Goal: Find specific page/section: Find specific page/section

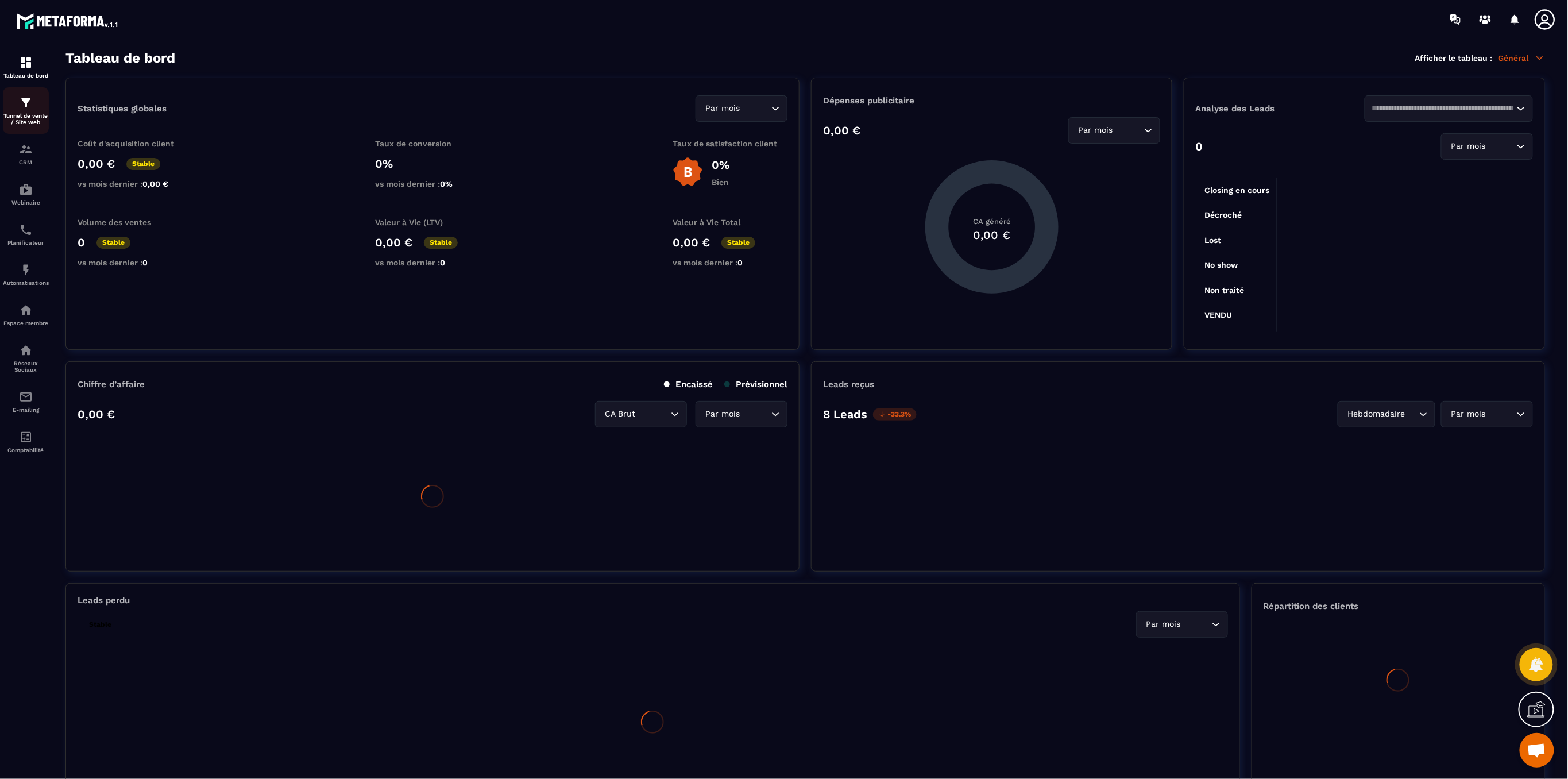
click at [26, 113] on p "Tunnel de vente / Site web" at bounding box center [25, 118] width 46 height 13
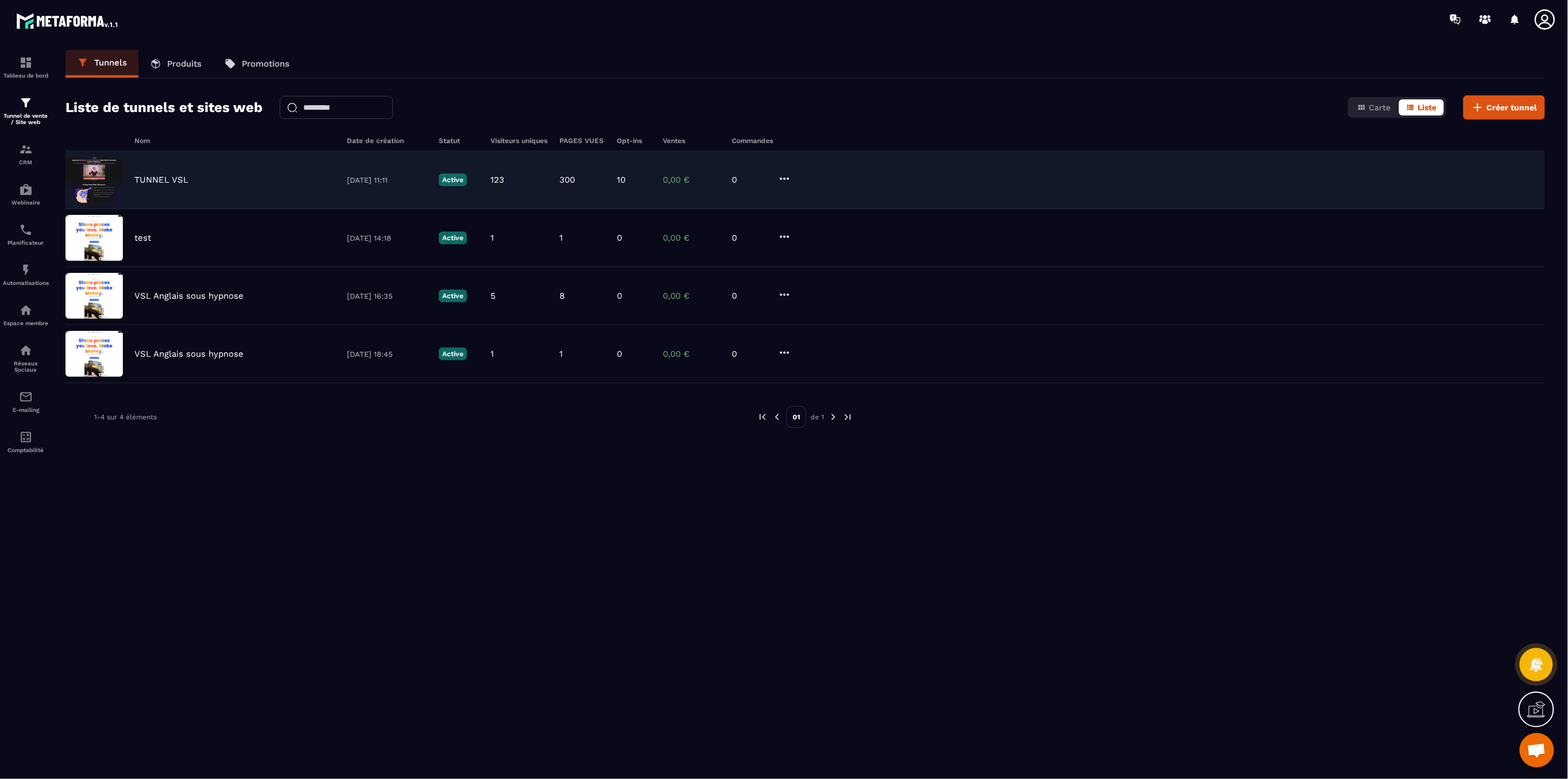
click at [157, 182] on p "TUNNEL VSL" at bounding box center [161, 180] width 54 height 10
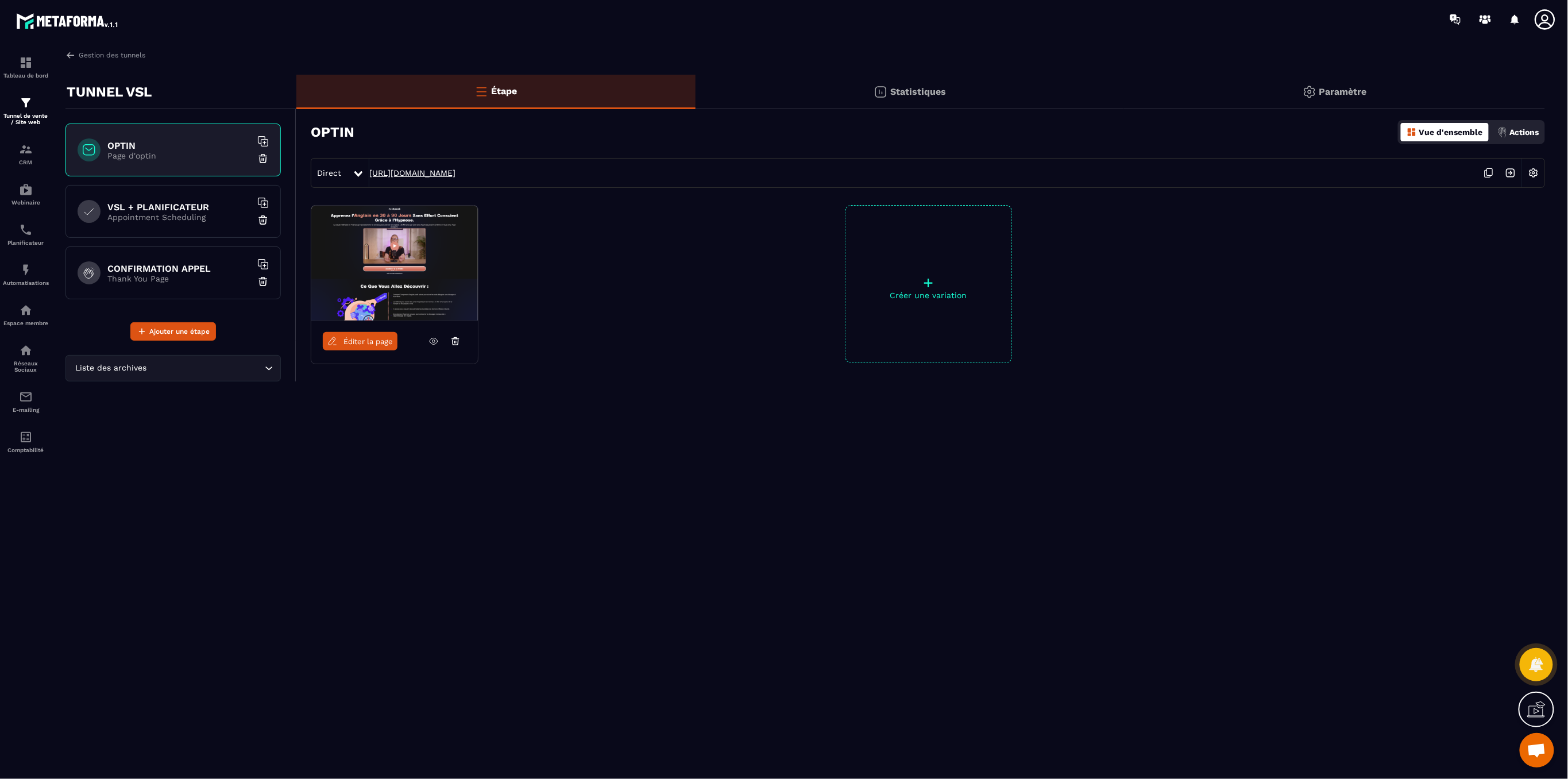
click at [450, 176] on link "[URL][DOMAIN_NAME]" at bounding box center [413, 173] width 86 height 10
click at [341, 340] on link "Éditer la page" at bounding box center [360, 340] width 74 height 18
